Goal: Transaction & Acquisition: Purchase product/service

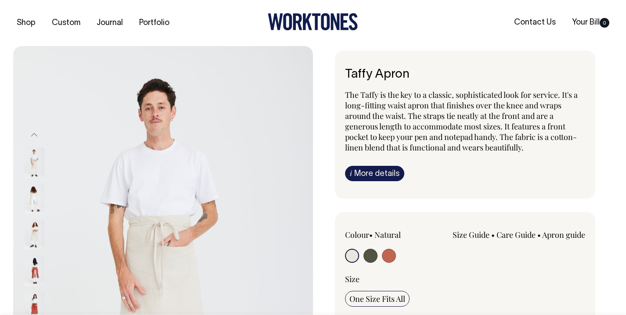
scroll to position [99, 0]
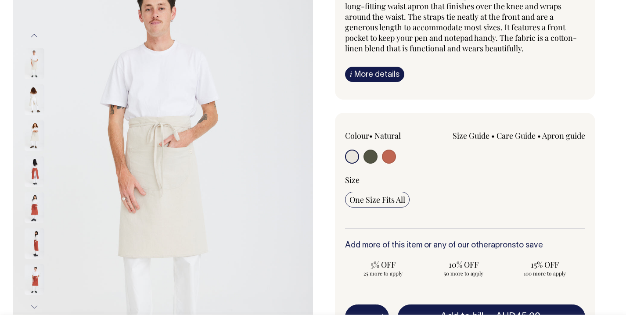
click at [389, 156] on input "radio" at bounding box center [389, 157] width 14 height 14
radio input "true"
select select "Rust"
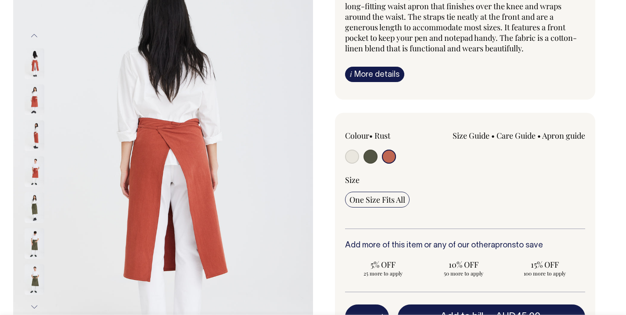
click at [29, 106] on img at bounding box center [35, 99] width 20 height 31
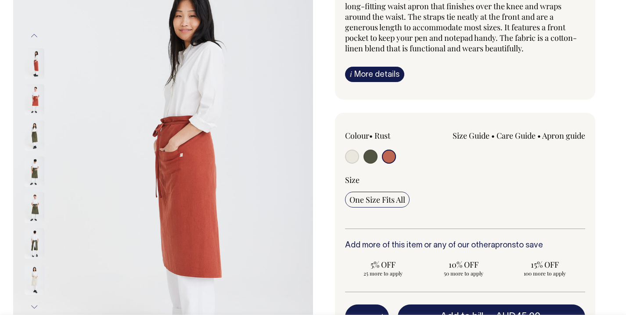
click at [32, 98] on img at bounding box center [35, 99] width 20 height 31
click at [36, 58] on img at bounding box center [35, 63] width 20 height 31
click at [36, 36] on button "Previous" at bounding box center [34, 36] width 13 height 20
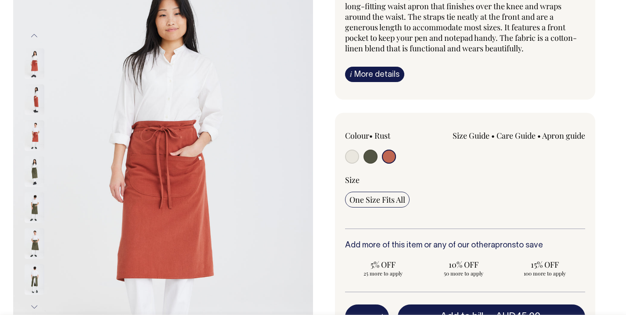
click at [29, 63] on img at bounding box center [35, 63] width 20 height 31
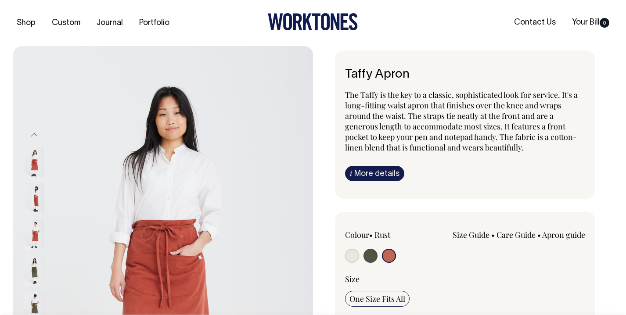
click at [371, 175] on link "i More details" at bounding box center [374, 173] width 59 height 15
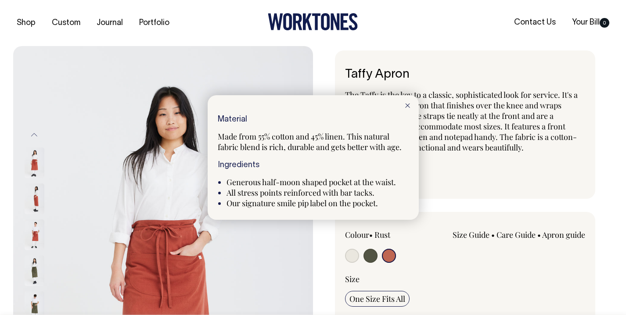
click at [346, 260] on div at bounding box center [313, 157] width 626 height 315
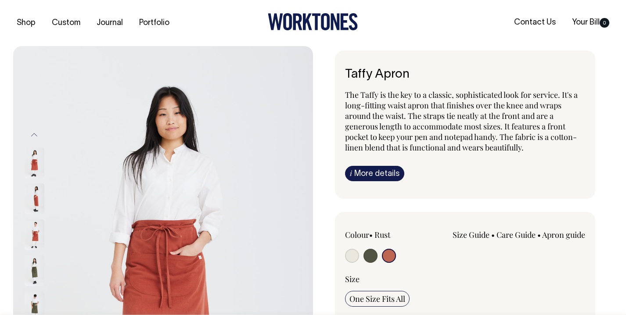
click at [349, 254] on input "radio" at bounding box center [352, 256] width 14 height 14
radio input "true"
select select "Natural"
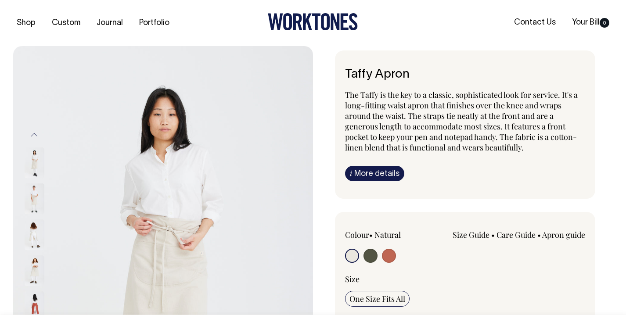
click at [389, 253] on input "radio" at bounding box center [389, 256] width 14 height 14
radio input "true"
select select "Rust"
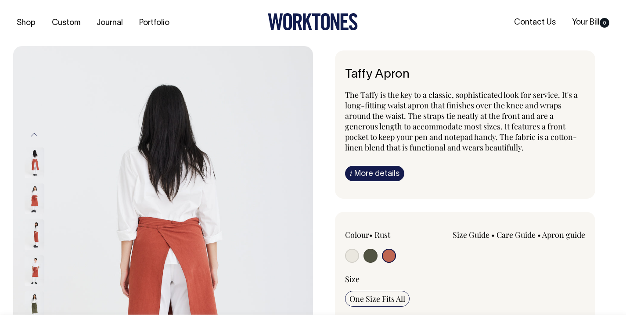
click at [350, 257] on input "radio" at bounding box center [352, 256] width 14 height 14
radio input "true"
select select "Natural"
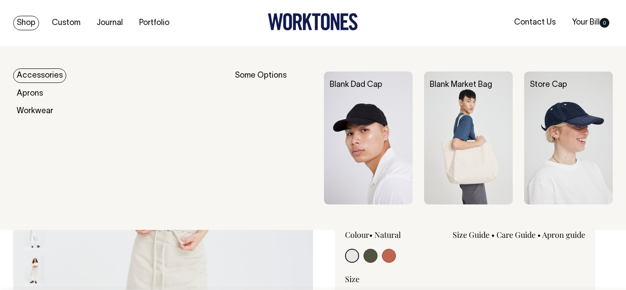
click at [35, 73] on link "Accessories" at bounding box center [39, 75] width 53 height 14
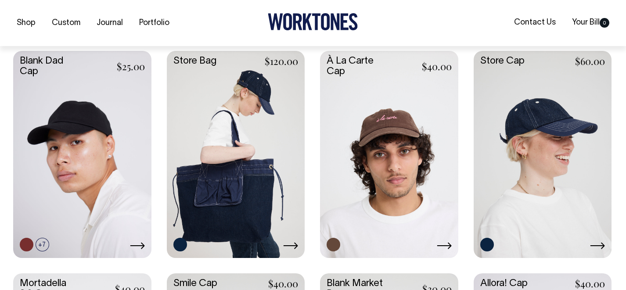
scroll to position [374, 0]
click at [402, 122] on link at bounding box center [389, 152] width 138 height 205
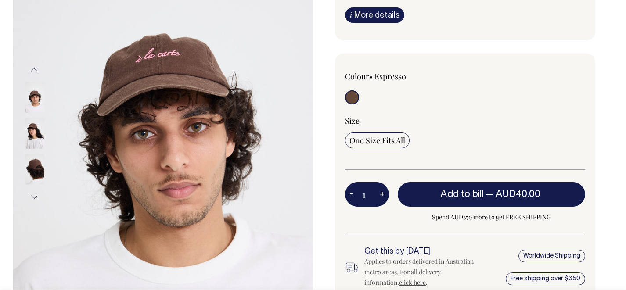
scroll to position [138, 0]
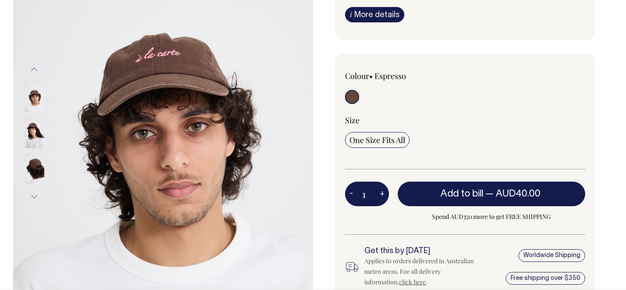
click at [30, 193] on button "Next" at bounding box center [34, 197] width 13 height 20
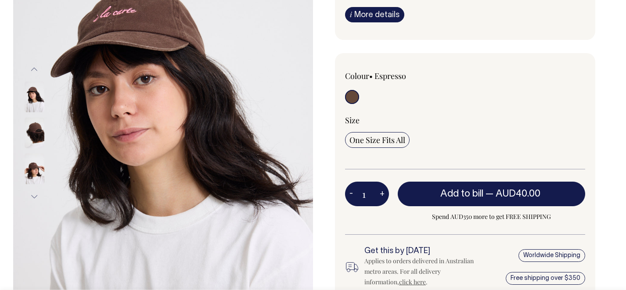
click at [30, 193] on button "Next" at bounding box center [34, 197] width 13 height 20
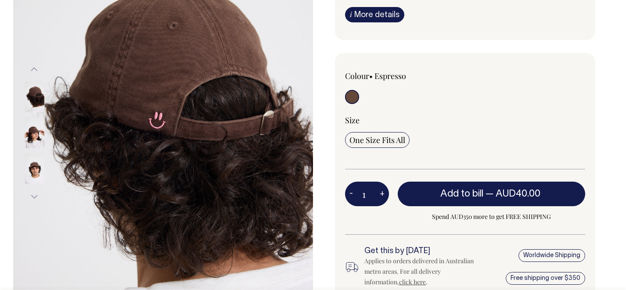
click at [30, 193] on button "Next" at bounding box center [34, 197] width 13 height 20
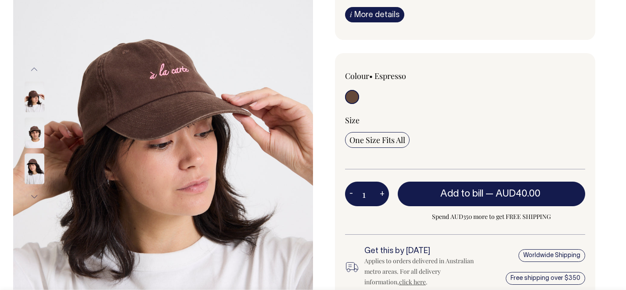
click at [30, 193] on button "Next" at bounding box center [34, 197] width 13 height 20
